Goal: Task Accomplishment & Management: Manage account settings

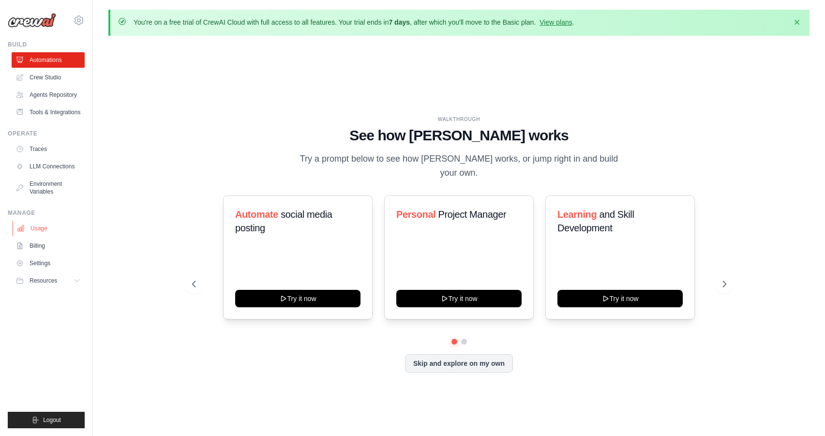
click at [53, 232] on link "Usage" at bounding box center [49, 228] width 73 height 15
click at [48, 229] on link "Usage" at bounding box center [49, 228] width 73 height 15
